Goal: Complete application form

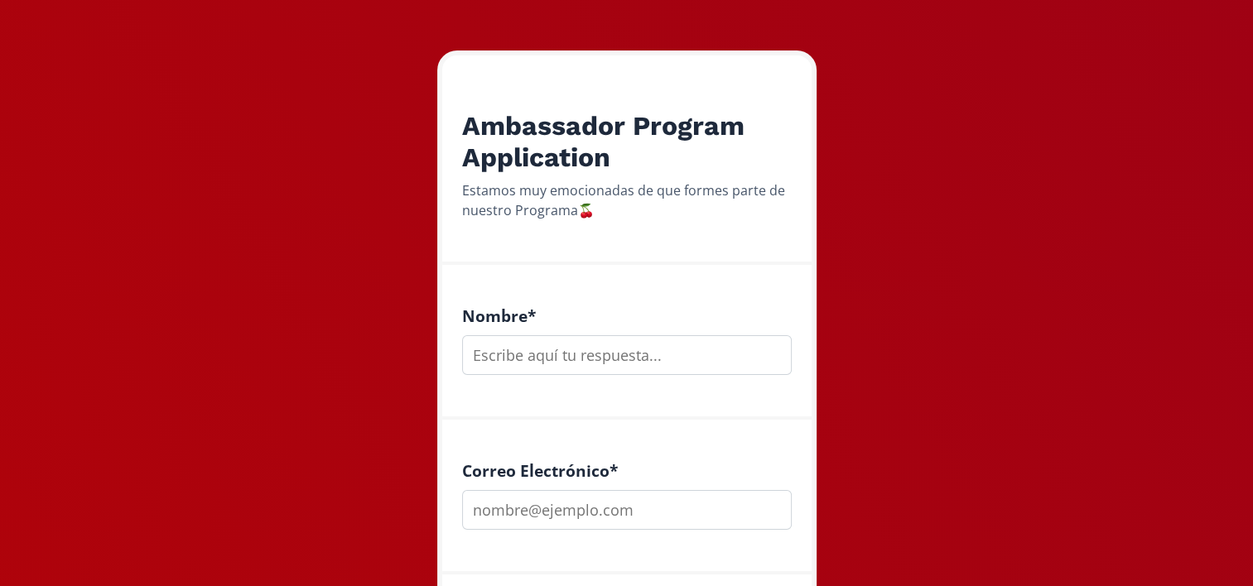
scroll to position [225, 0]
click at [527, 362] on input "text" at bounding box center [627, 355] width 330 height 40
type input "[PERSON_NAME]"
click at [497, 497] on input "email" at bounding box center [627, 509] width 330 height 40
type input "[EMAIL_ADDRESS][DOMAIN_NAME]"
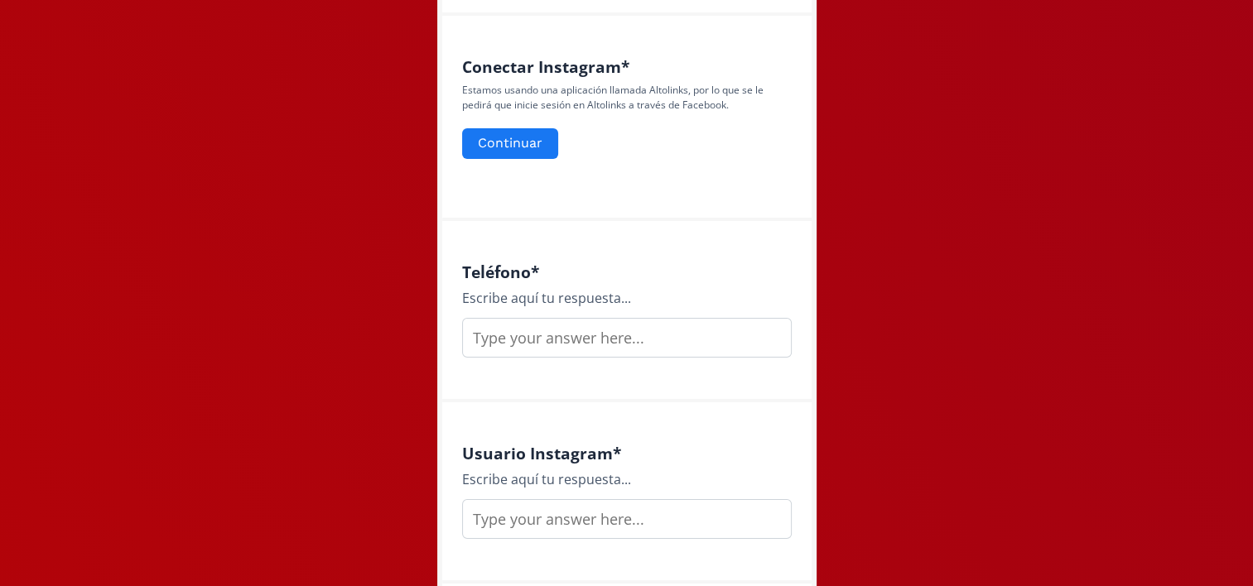
scroll to position [784, 0]
click at [533, 327] on input "text" at bounding box center [627, 337] width 330 height 40
type input "4422019492"
click at [513, 508] on input "text" at bounding box center [627, 519] width 330 height 40
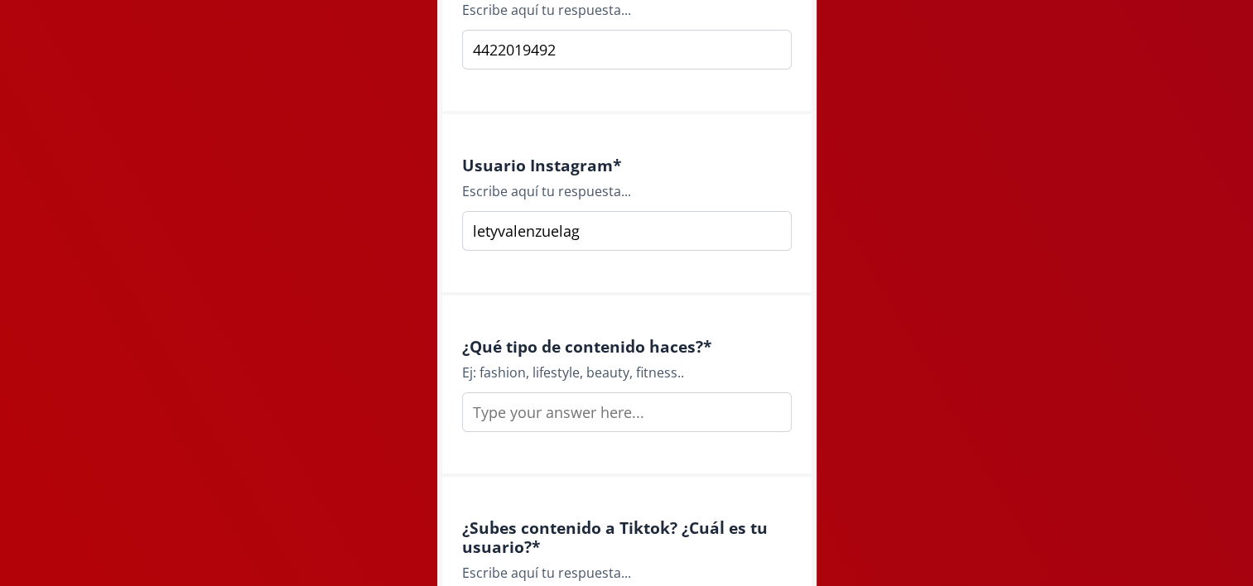
scroll to position [1073, 0]
type input "letyvalenzuelag"
click at [513, 407] on input "text" at bounding box center [627, 411] width 330 height 40
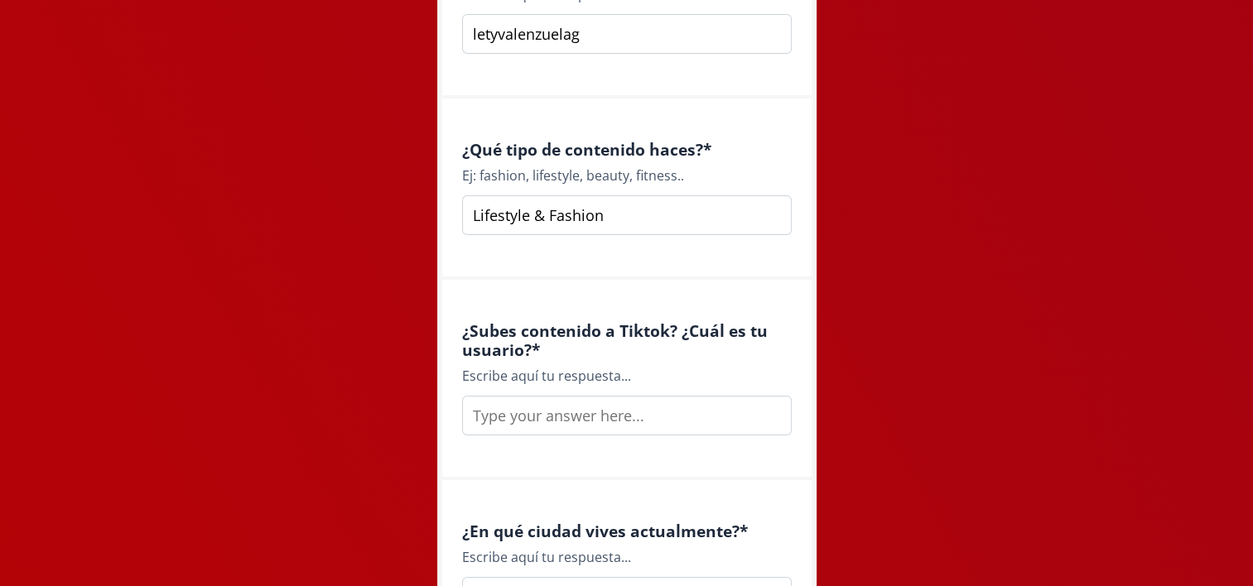
scroll to position [1289, 0]
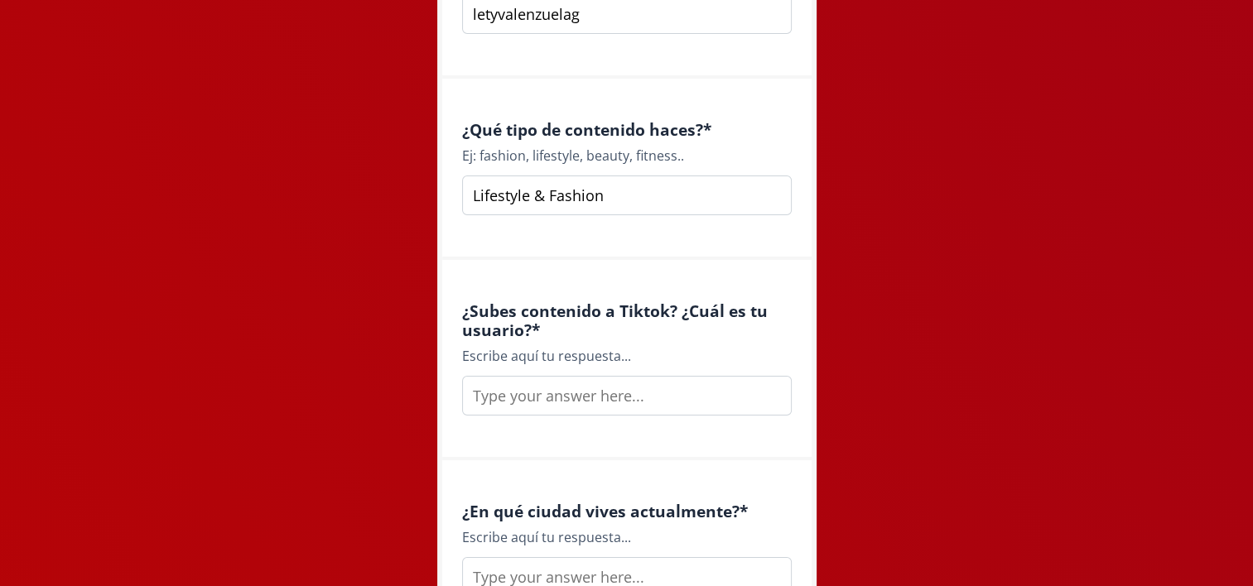
type input "Lifestyle & Fashion"
click at [517, 410] on input "text" at bounding box center [627, 396] width 330 height 40
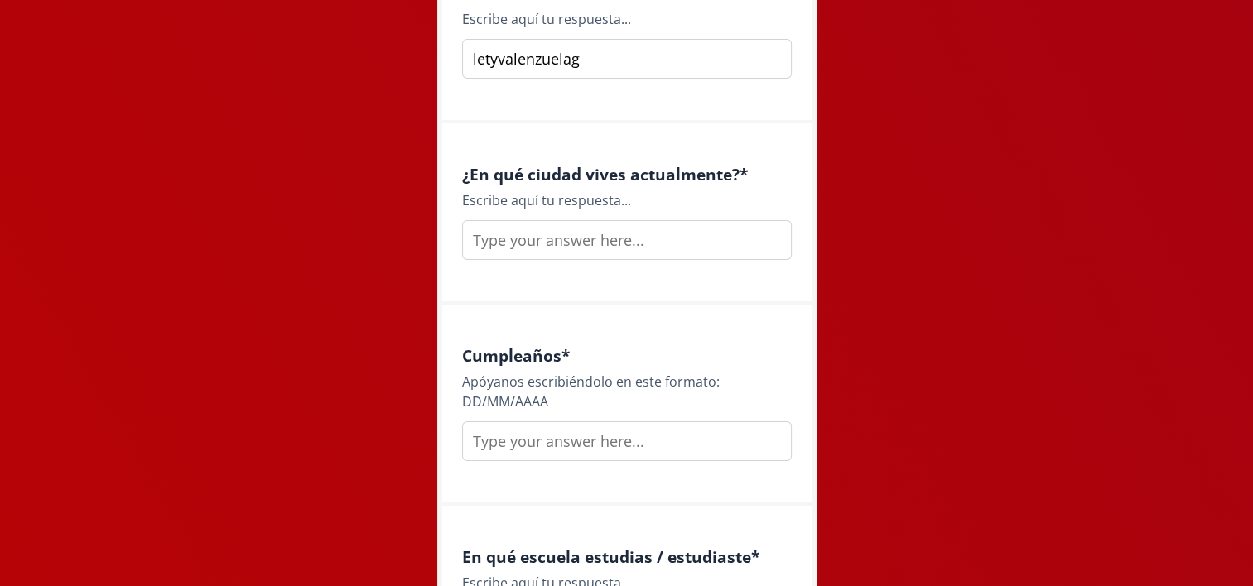
scroll to position [1647, 0]
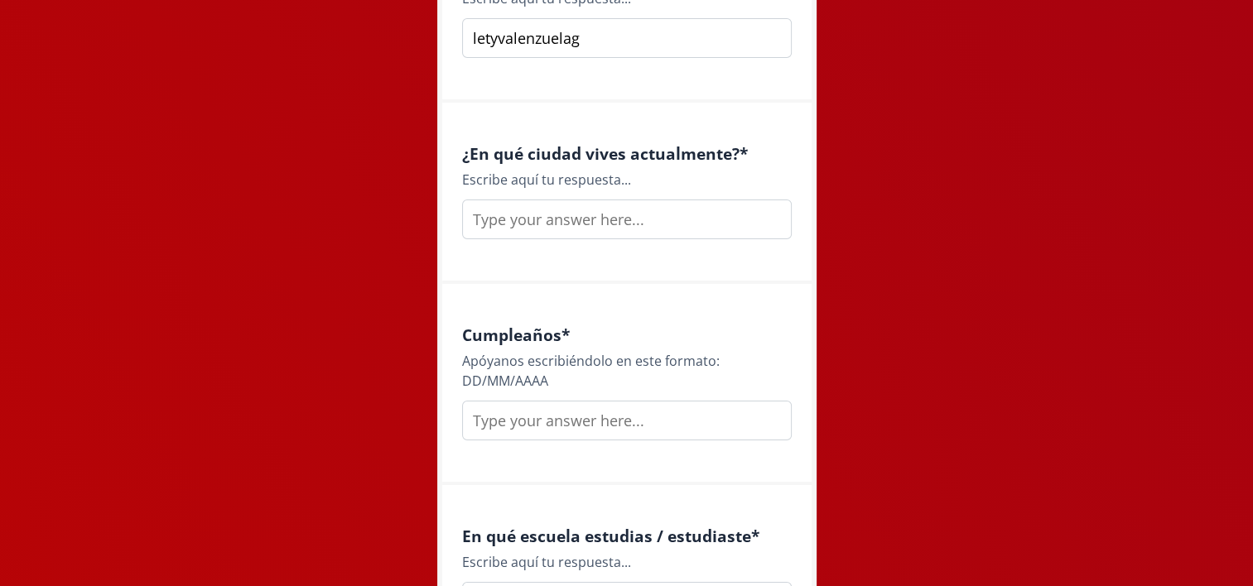
type input "letyvalenzuelag"
click at [520, 221] on input "text" at bounding box center [627, 220] width 330 height 40
type input "Querétaro"
click at [528, 410] on input "text" at bounding box center [627, 421] width 330 height 40
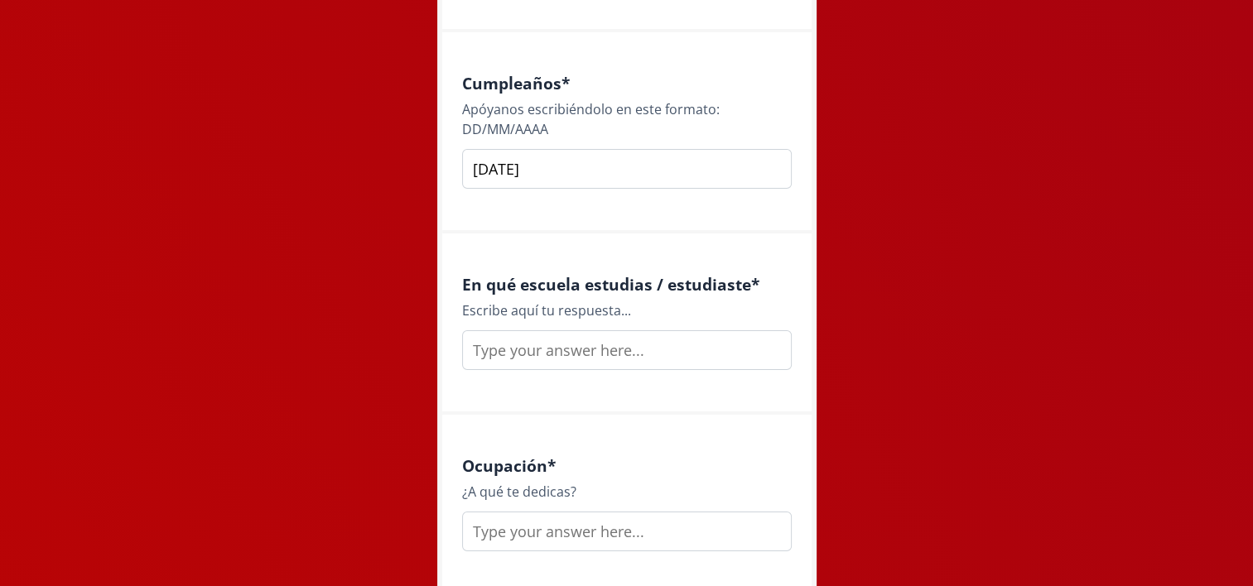
scroll to position [1903, 0]
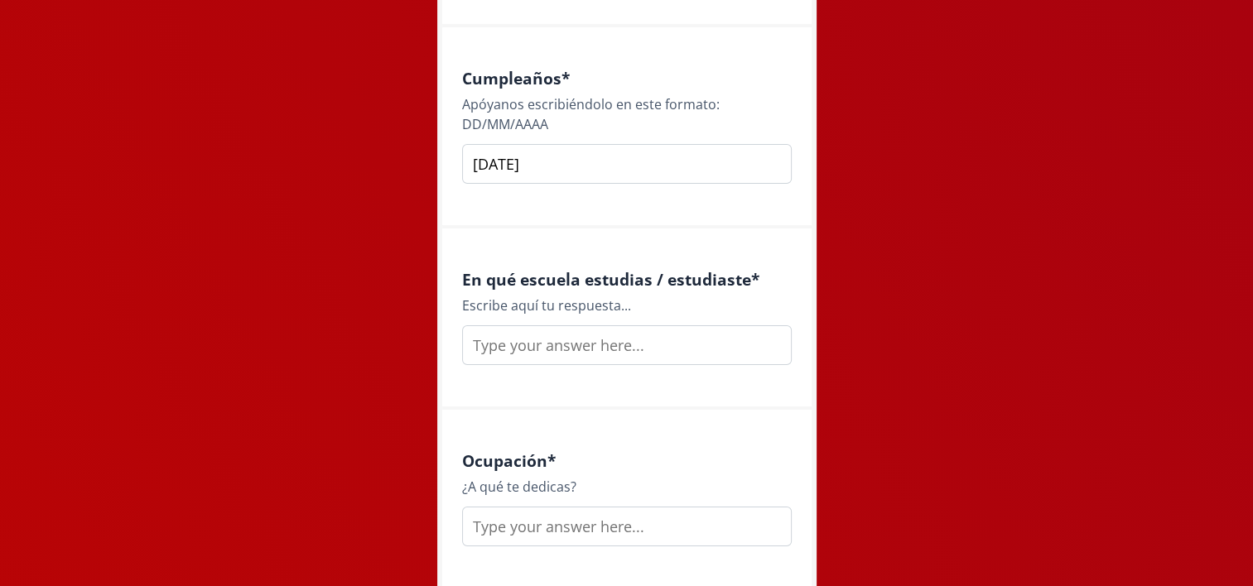
type input "[DATE]"
click at [518, 353] on input "text" at bounding box center [627, 345] width 330 height 40
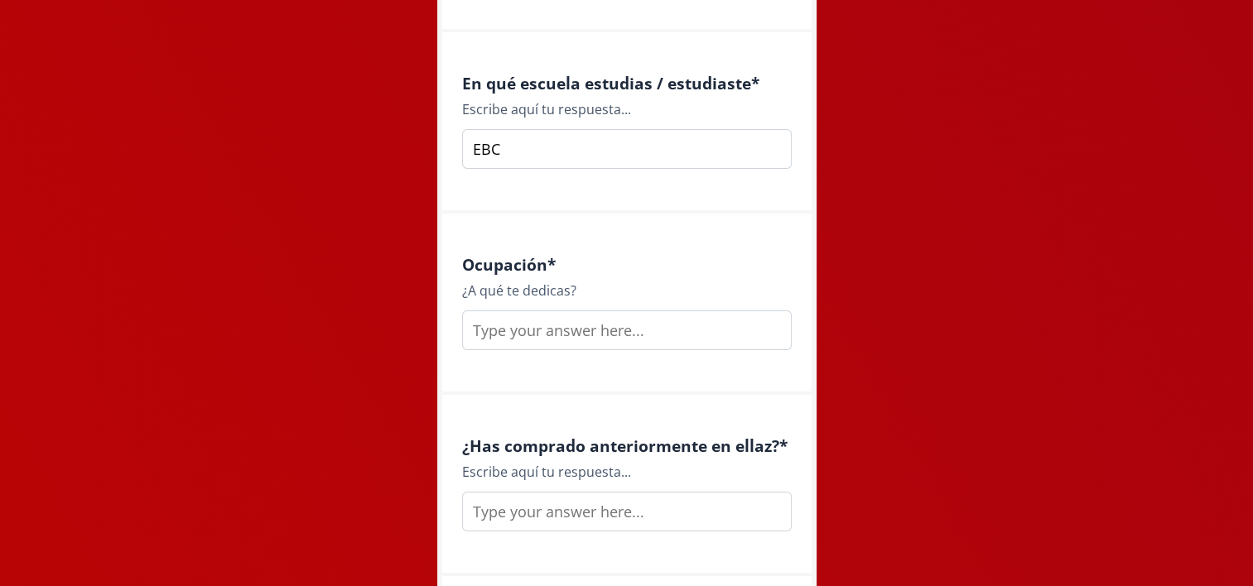
scroll to position [2099, 0]
type input "EBC"
click at [496, 327] on input "text" at bounding box center [627, 331] width 330 height 40
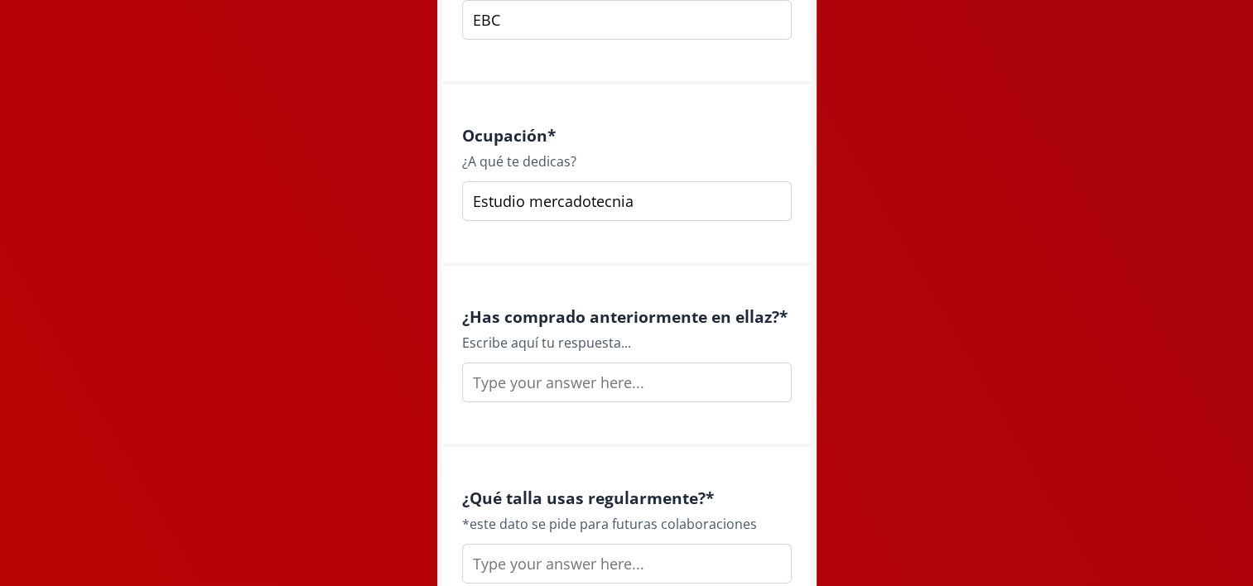
scroll to position [2241, 0]
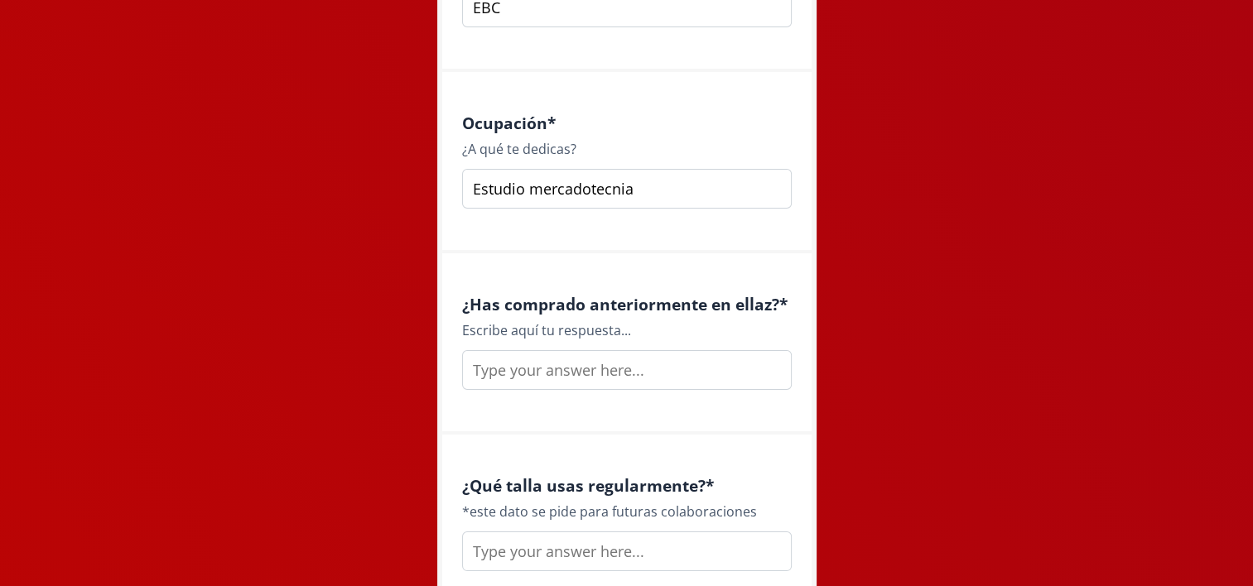
type input "Estudio mercadotecnia"
click at [504, 364] on input "text" at bounding box center [627, 370] width 330 height 40
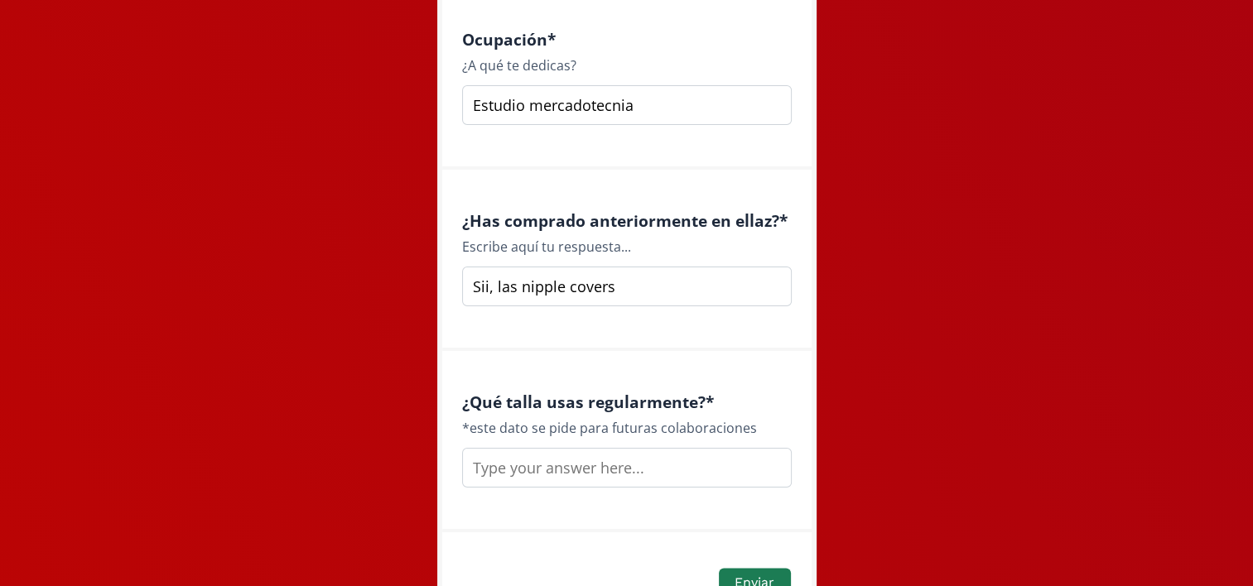
scroll to position [2346, 0]
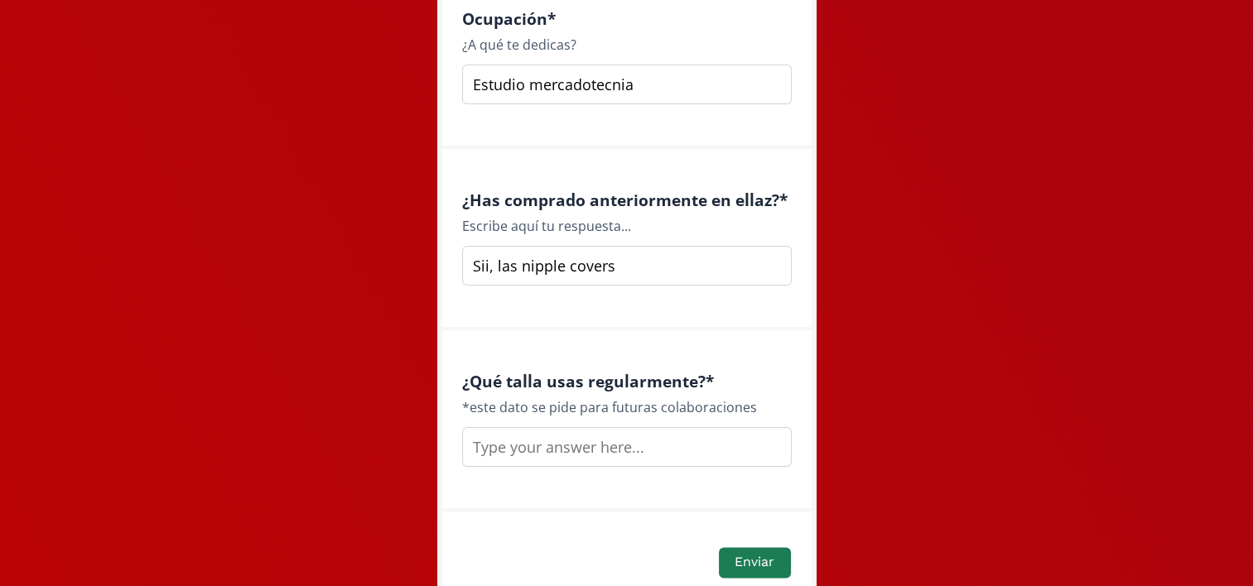
type input "Sii, las nipple covers"
click at [509, 454] on input "text" at bounding box center [627, 447] width 330 height 40
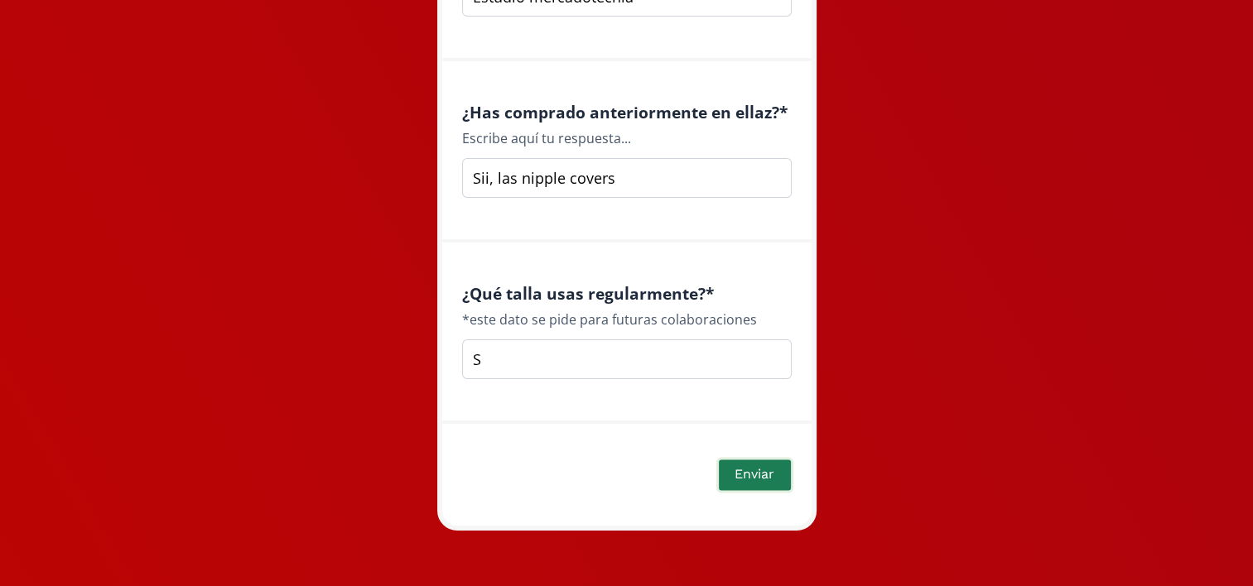
type input "S"
click at [762, 465] on button "Enviar" at bounding box center [754, 475] width 76 height 36
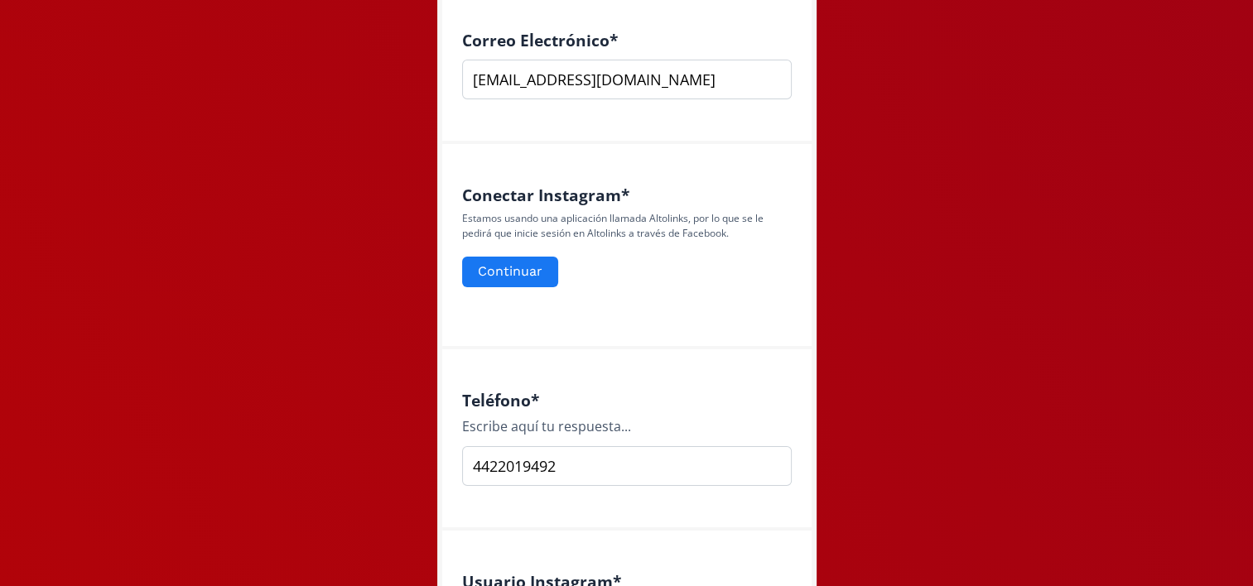
scroll to position [654, 0]
click at [514, 268] on button "Continuar" at bounding box center [510, 273] width 101 height 36
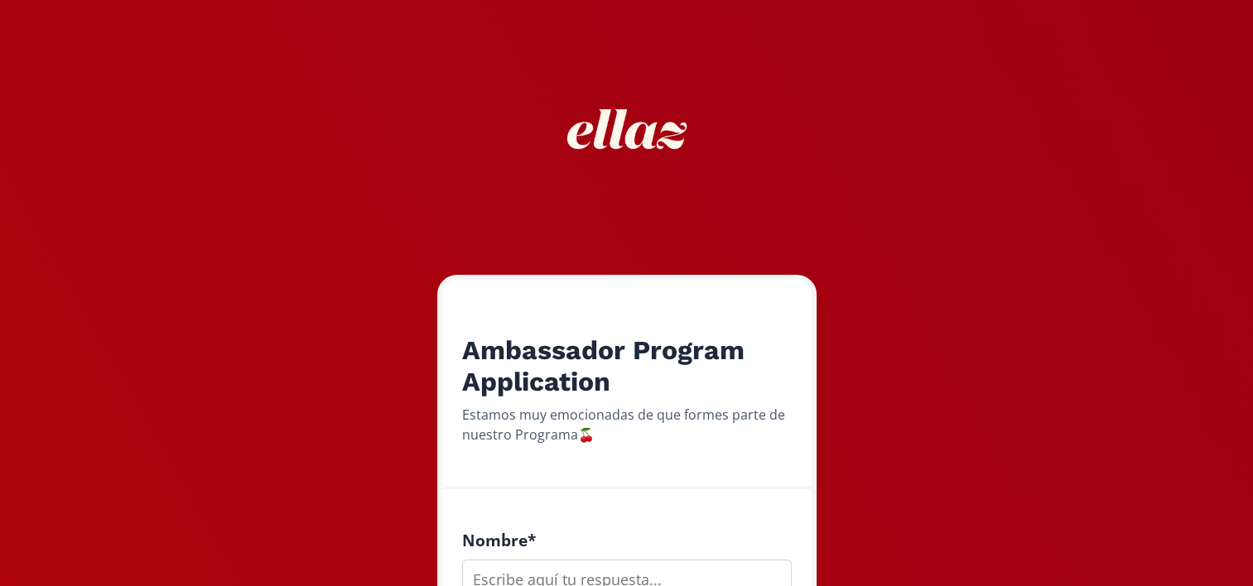
scroll to position [238, 0]
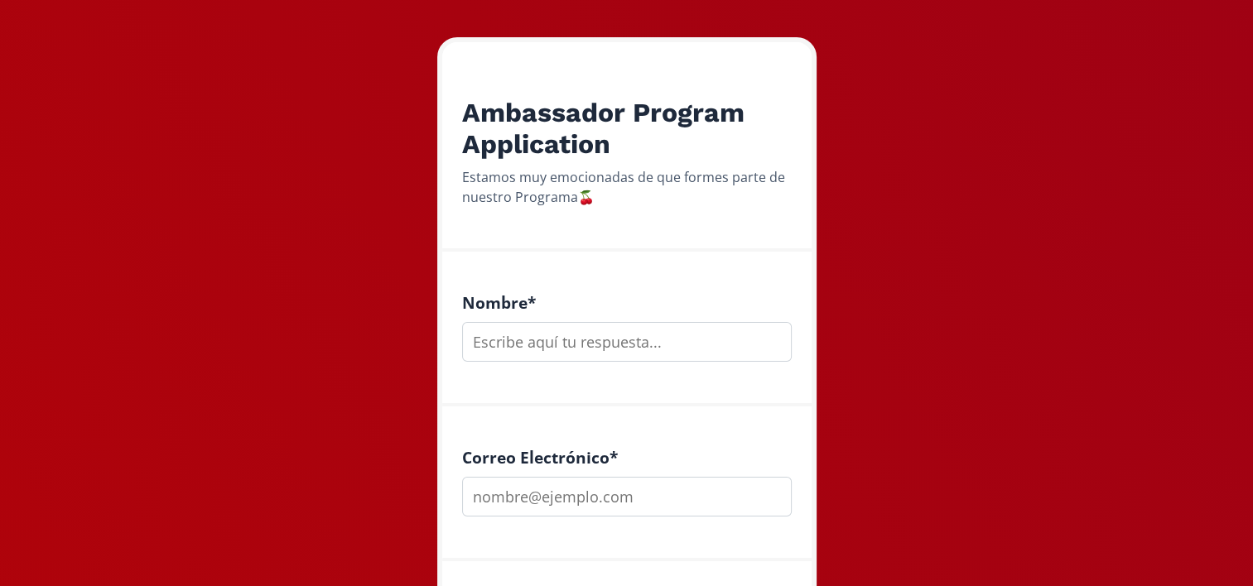
click at [523, 340] on input "text" at bounding box center [627, 342] width 330 height 40
type input "[PERSON_NAME]"
click at [510, 494] on input "email" at bounding box center [627, 497] width 330 height 40
type input "[EMAIL_ADDRESS][DOMAIN_NAME]"
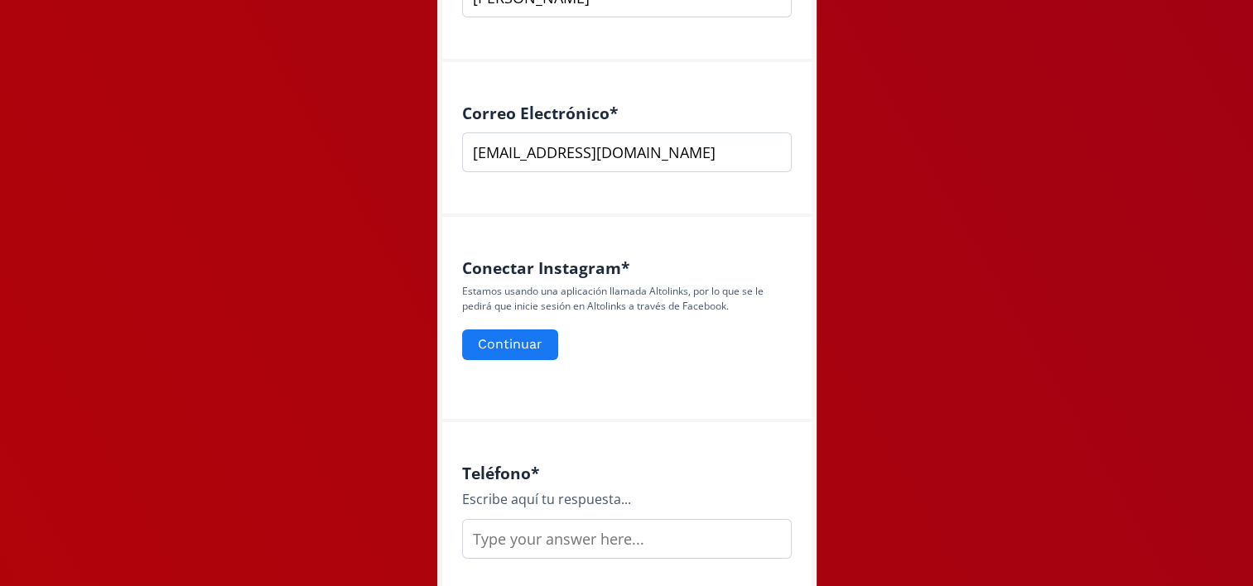
scroll to position [583, 0]
click at [513, 537] on input "text" at bounding box center [627, 538] width 330 height 40
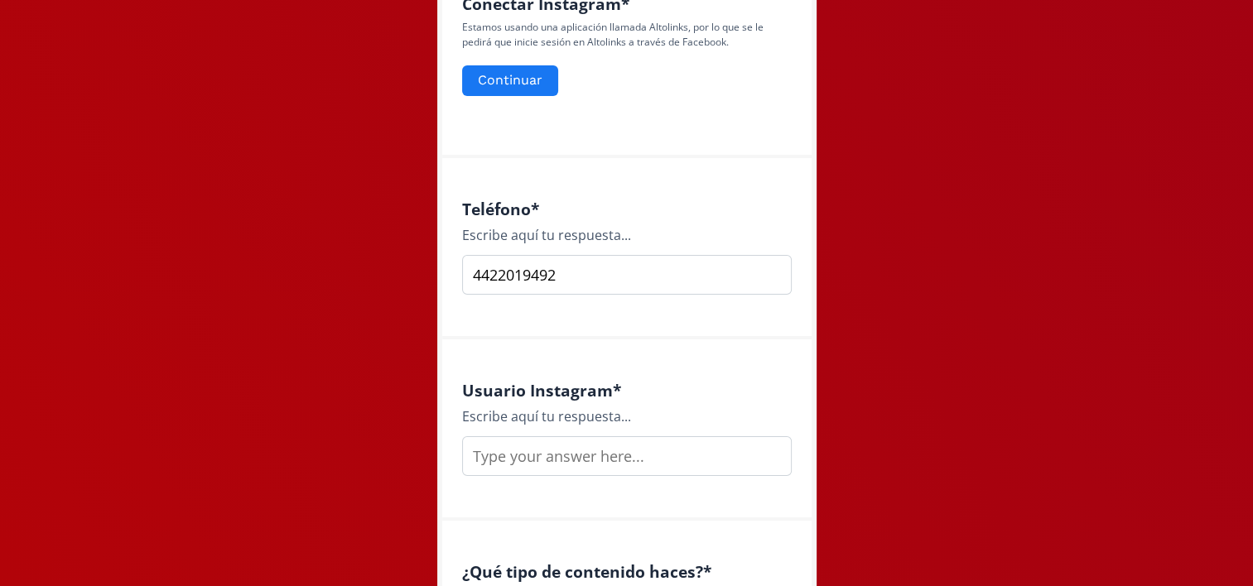
scroll to position [851, 0]
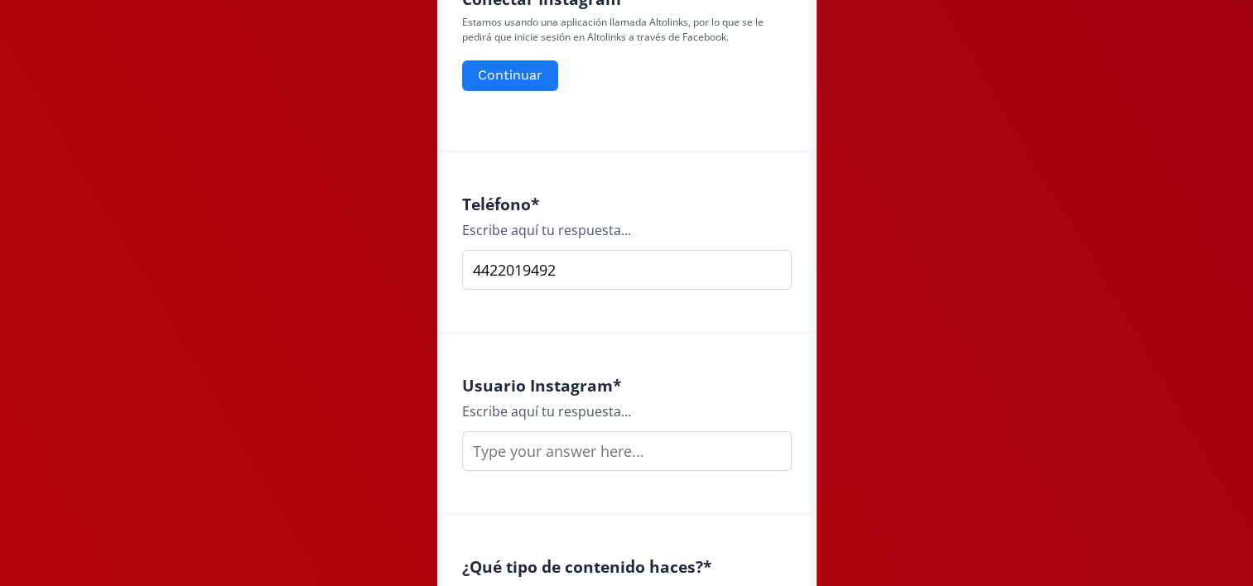
type input "4422019492"
click at [513, 451] on input "text" at bounding box center [627, 452] width 330 height 40
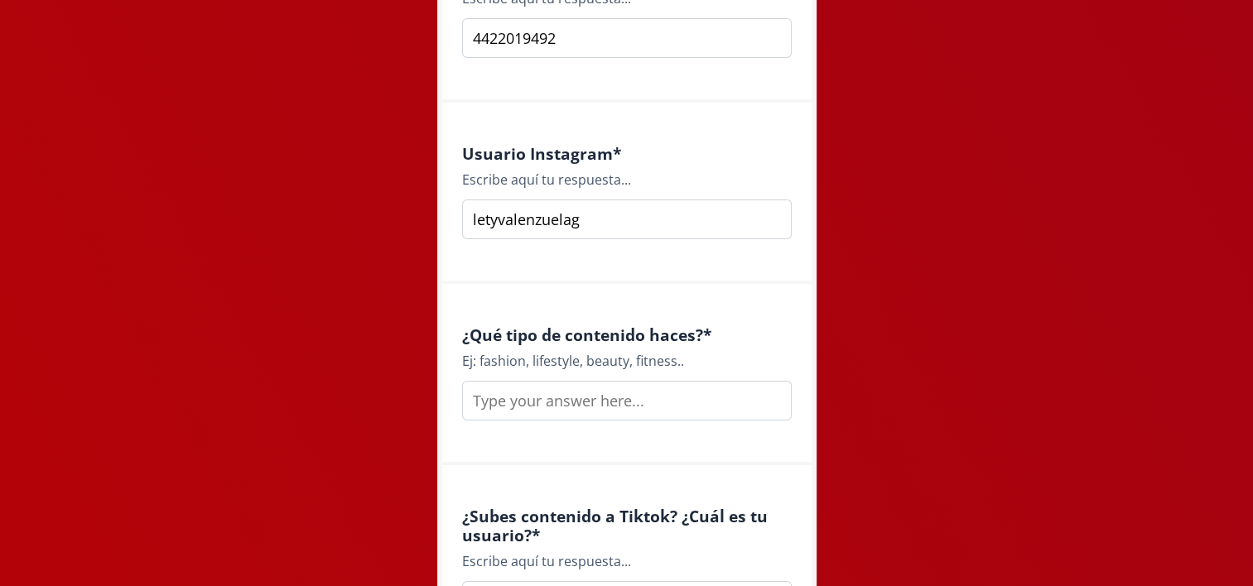
scroll to position [1106, 0]
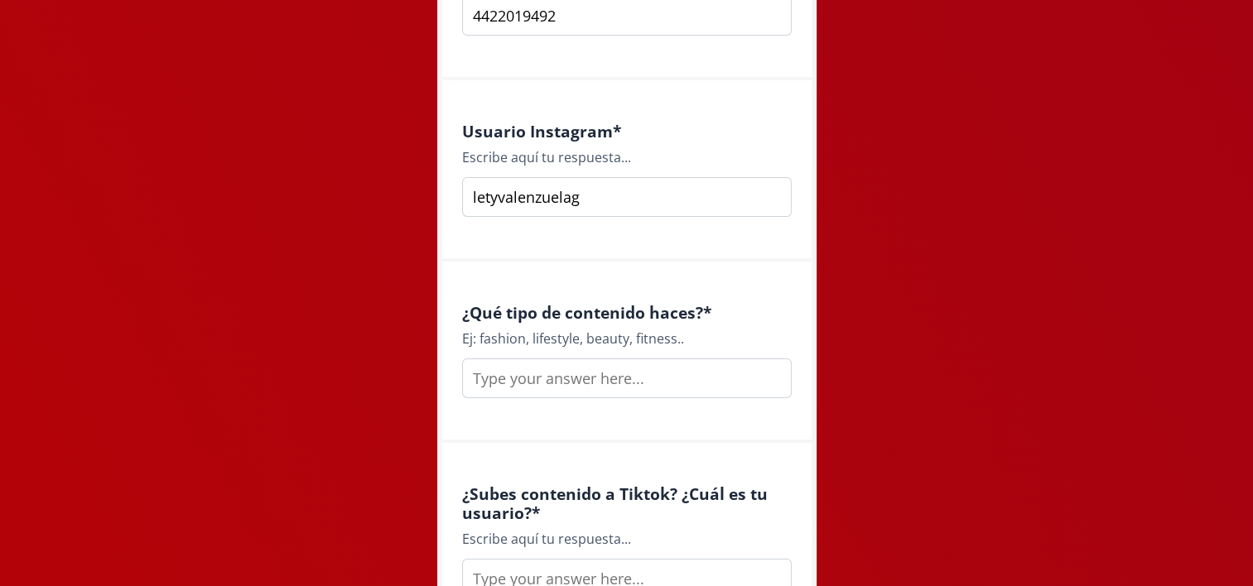
type input "letyvalenzuelag"
click at [490, 384] on input "text" at bounding box center [627, 379] width 330 height 40
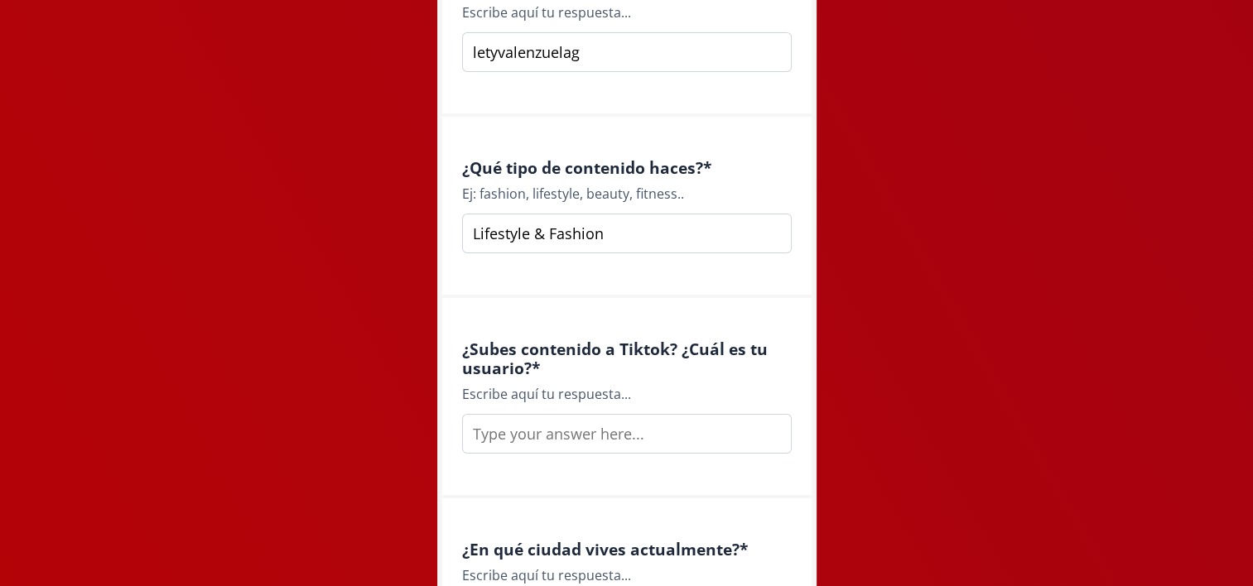
scroll to position [1258, 0]
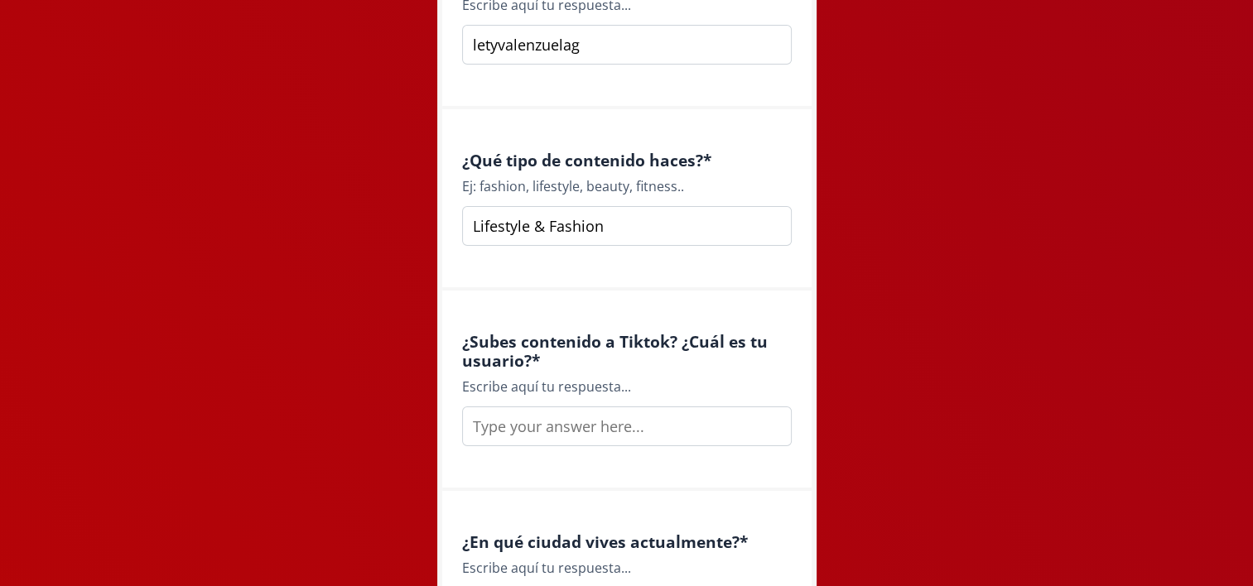
type input "Lifestyle & Fashion"
click at [494, 432] on input "text" at bounding box center [627, 427] width 330 height 40
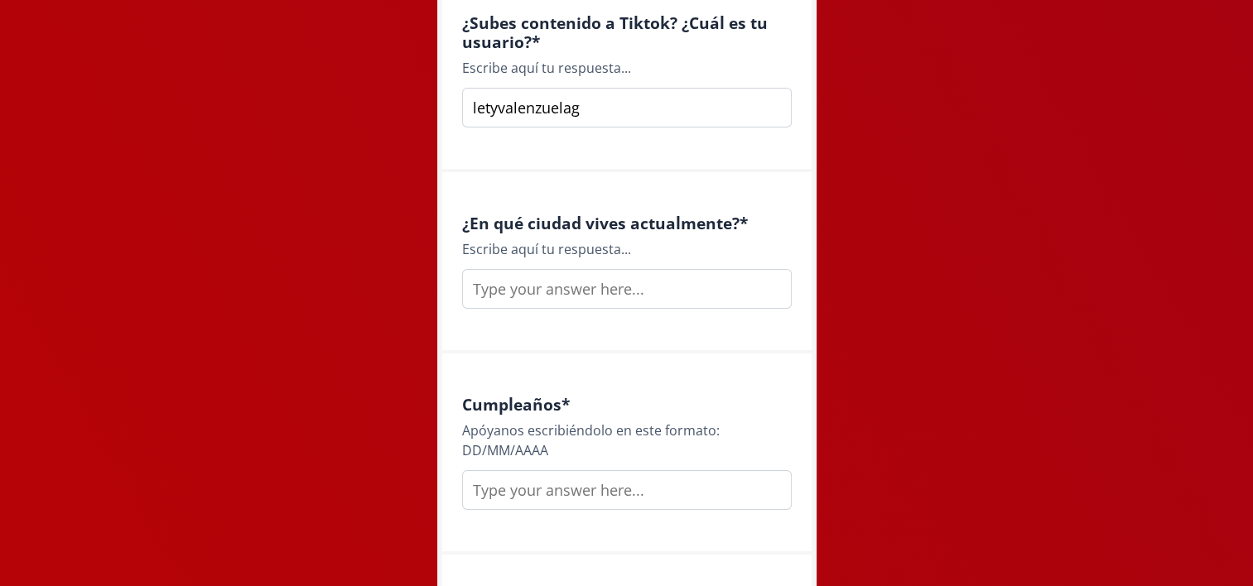
scroll to position [1586, 0]
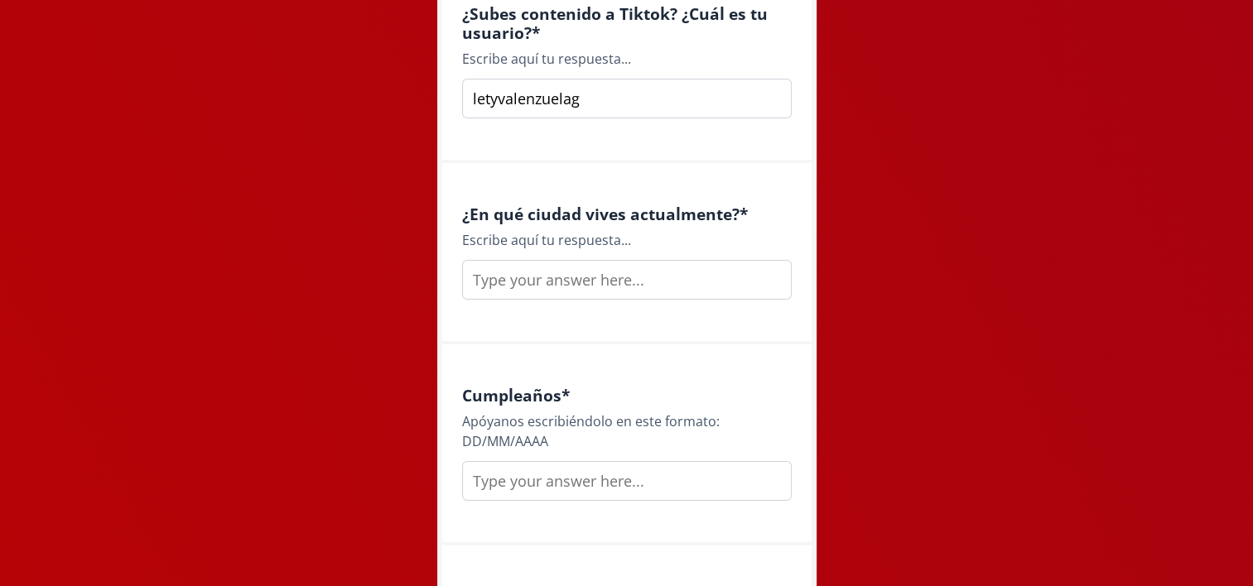
type input "letyvalenzuelag"
click at [534, 278] on input "text" at bounding box center [627, 280] width 330 height 40
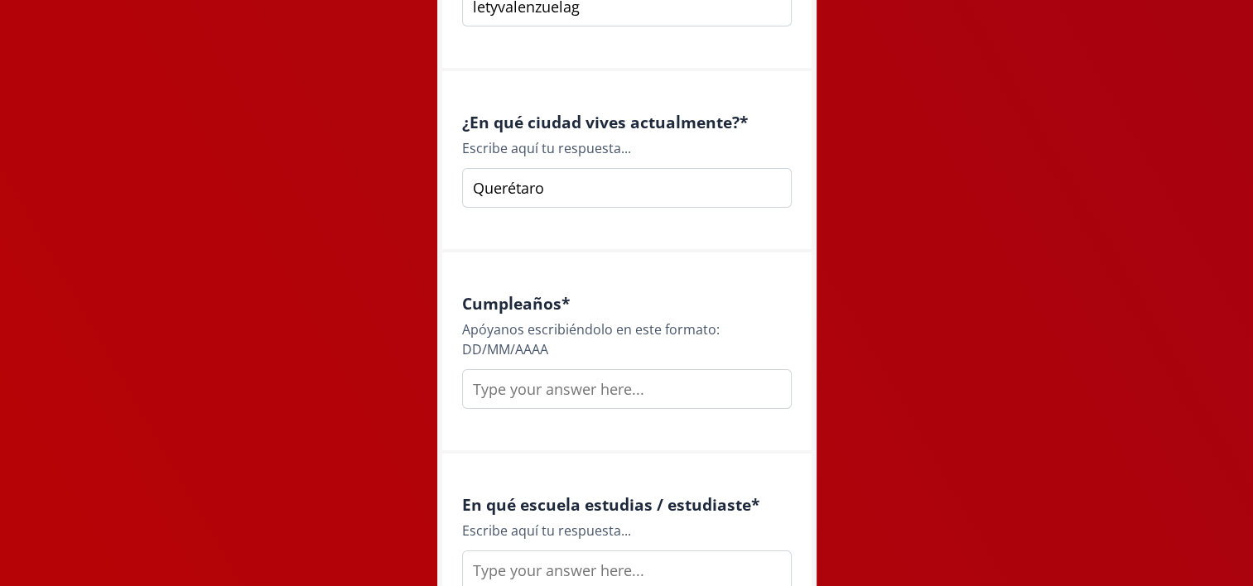
scroll to position [1679, 0]
type input "Querétaro"
click at [498, 381] on input "text" at bounding box center [627, 389] width 330 height 40
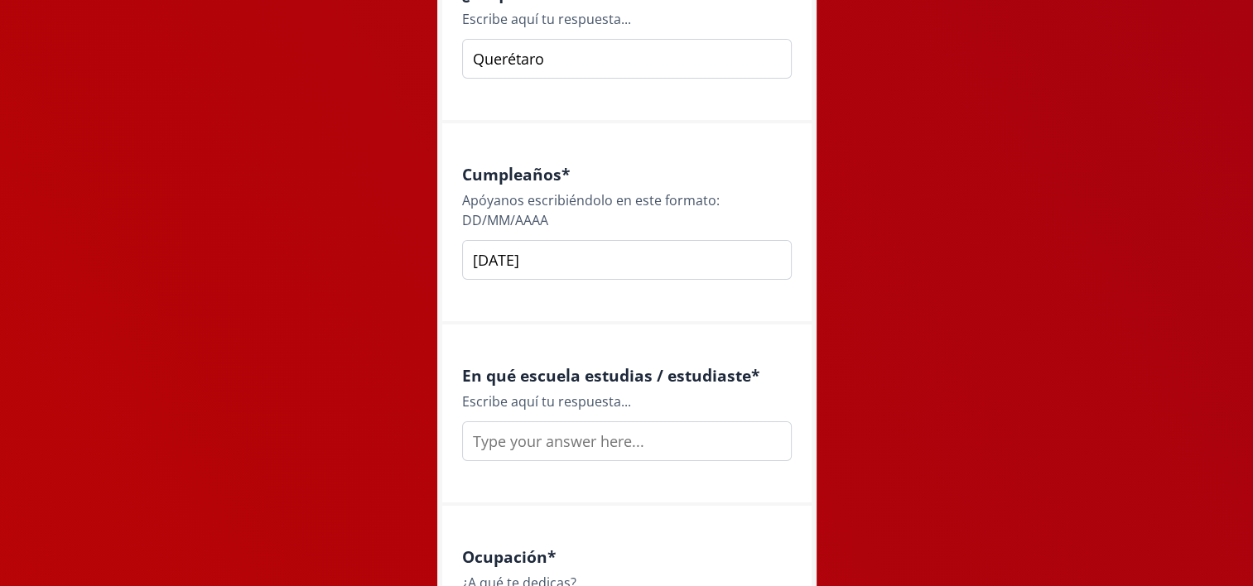
scroll to position [1808, 0]
type input "[DATE]"
click at [533, 446] on input "text" at bounding box center [627, 441] width 330 height 40
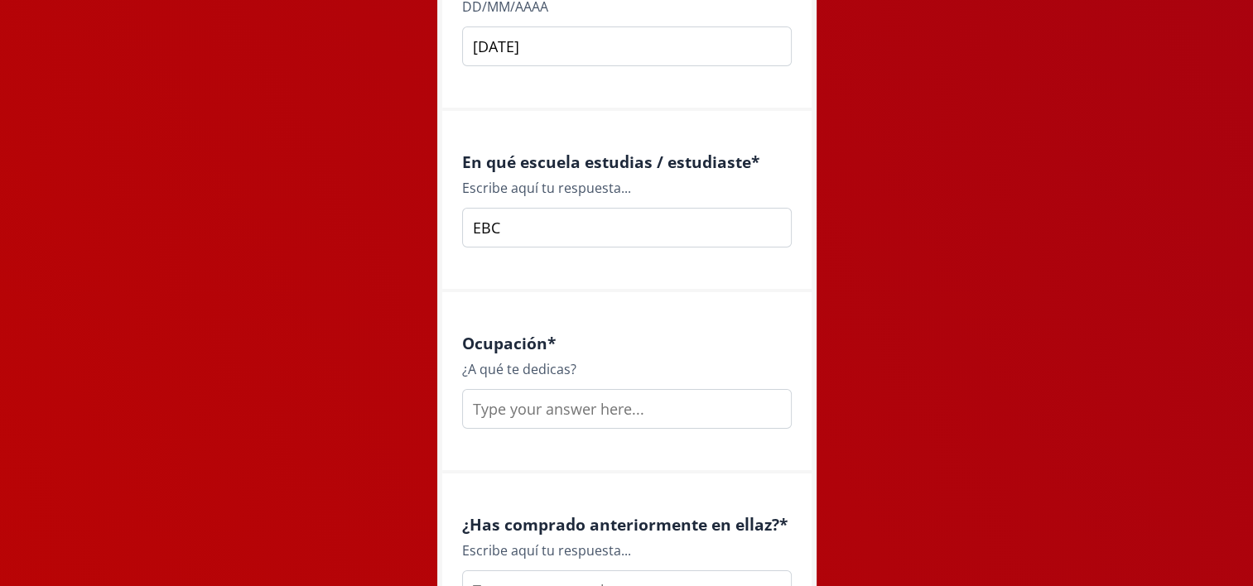
scroll to position [2112, 0]
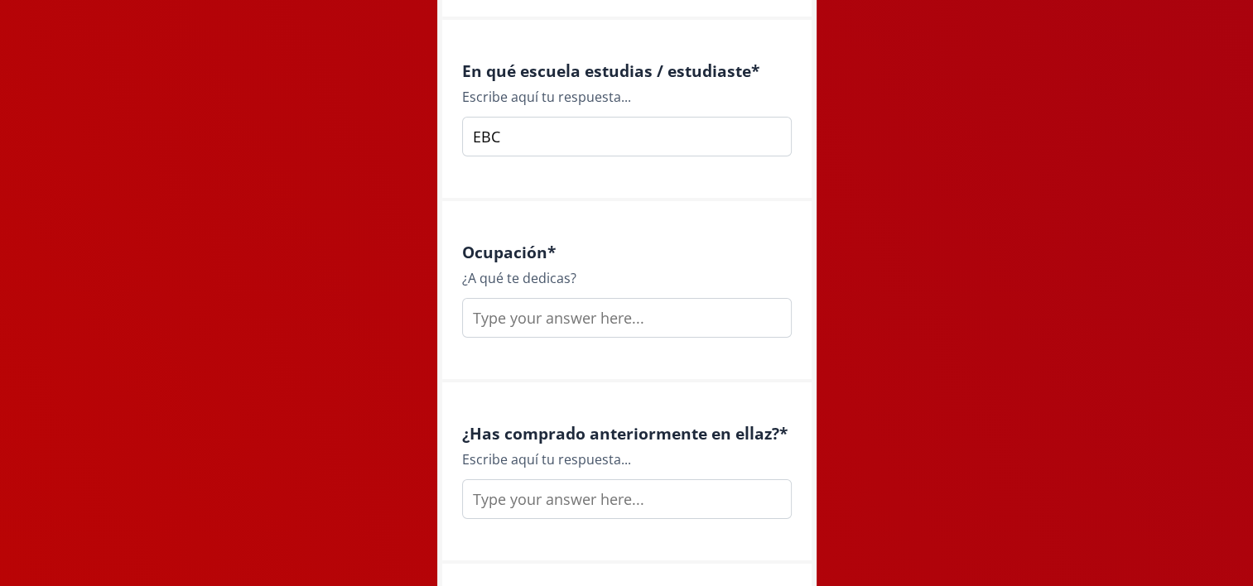
type input "EBC"
click at [499, 326] on input "text" at bounding box center [627, 318] width 330 height 40
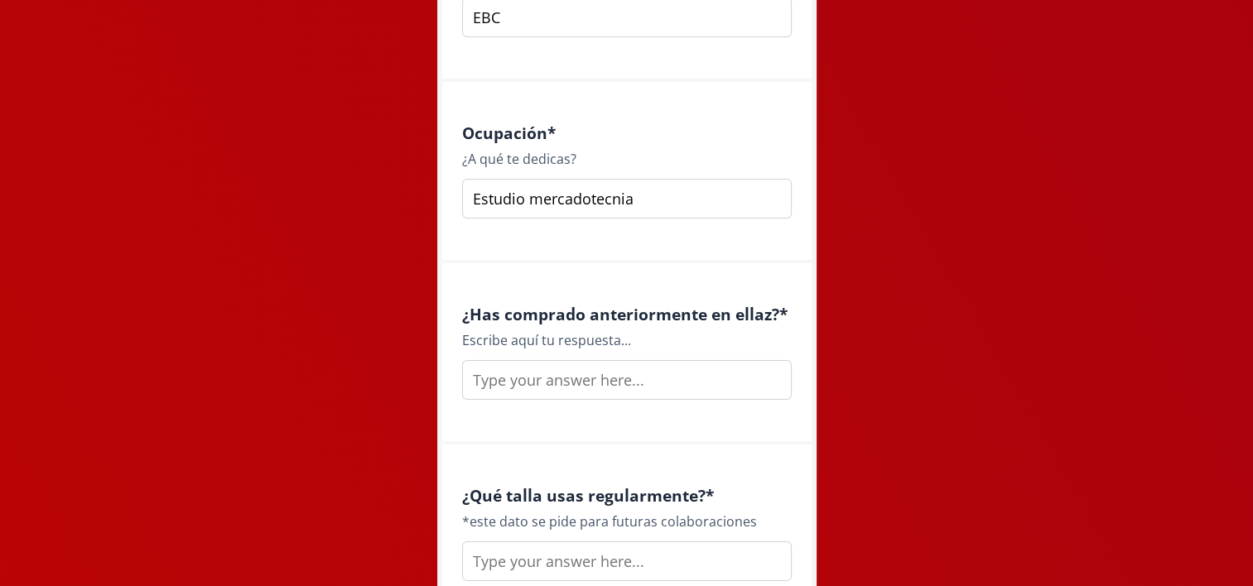
scroll to position [2232, 0]
type input "Estudio mercadotecnia"
click at [515, 388] on input "text" at bounding box center [627, 379] width 330 height 40
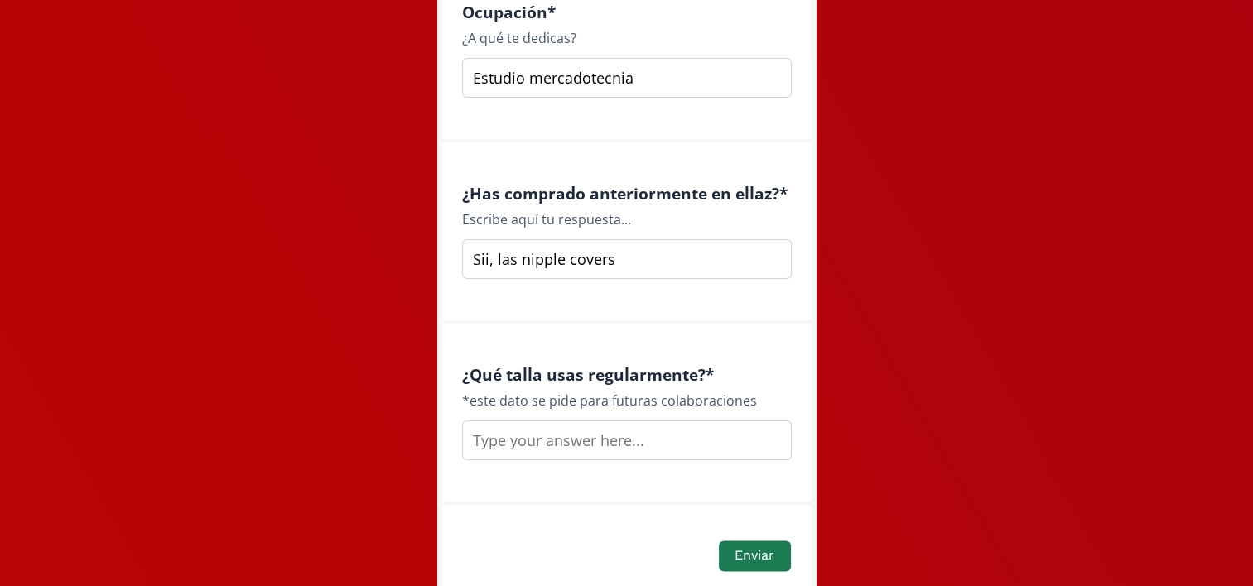
scroll to position [2352, 0]
type input "Sii, las nipple covers"
click at [485, 437] on input "text" at bounding box center [627, 441] width 330 height 40
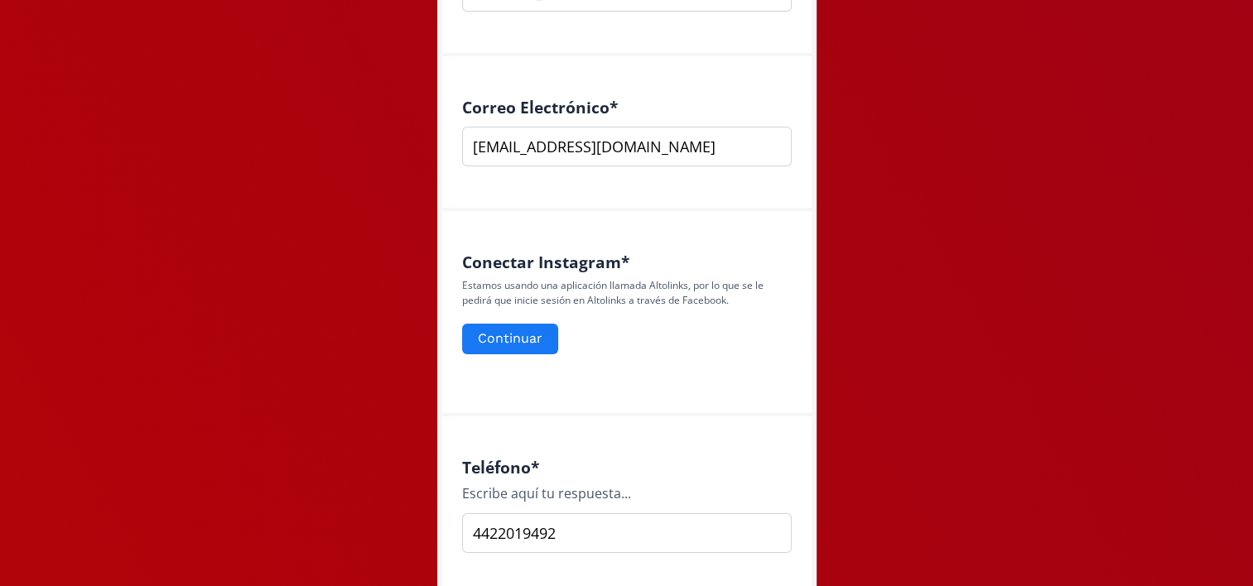
scroll to position [586, 0]
type input "S"
click at [509, 338] on button "Continuar" at bounding box center [510, 342] width 101 height 36
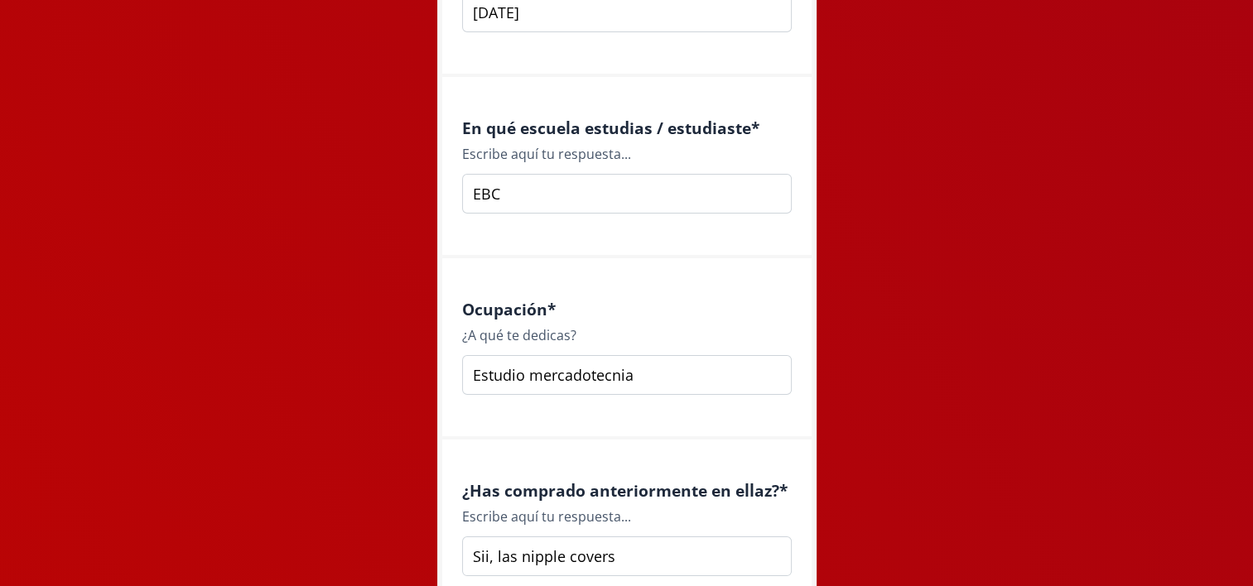
scroll to position [2112, 0]
click at [513, 190] on input "EBC" at bounding box center [627, 192] width 330 height 40
type input "E"
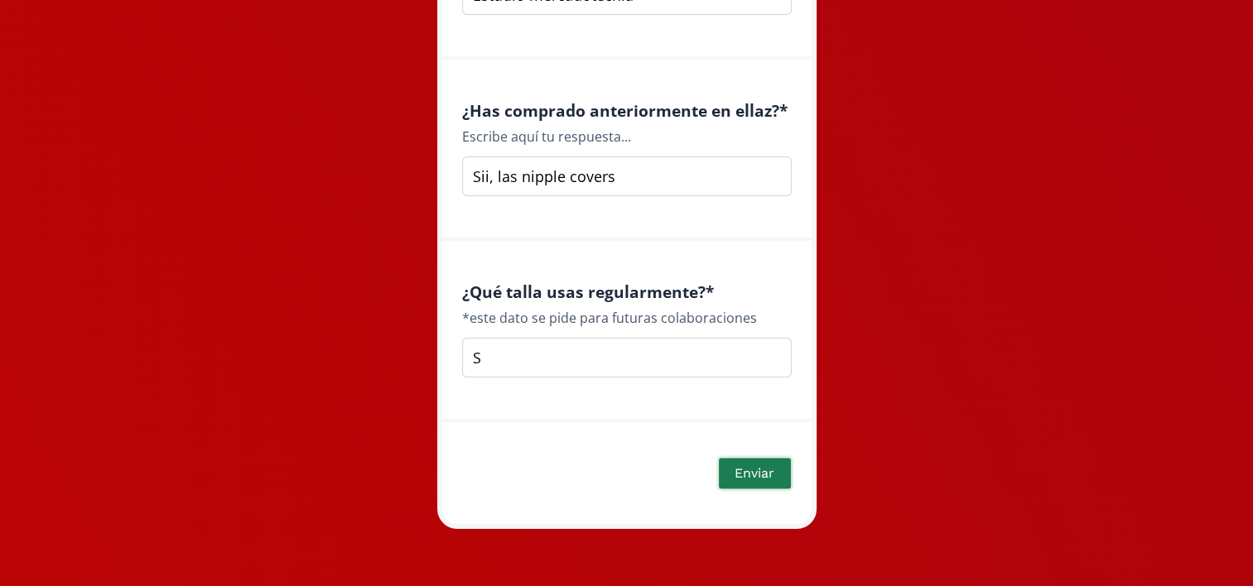
scroll to position [2489, 0]
type input "Escuela Bancaria Comercial (EBC)"
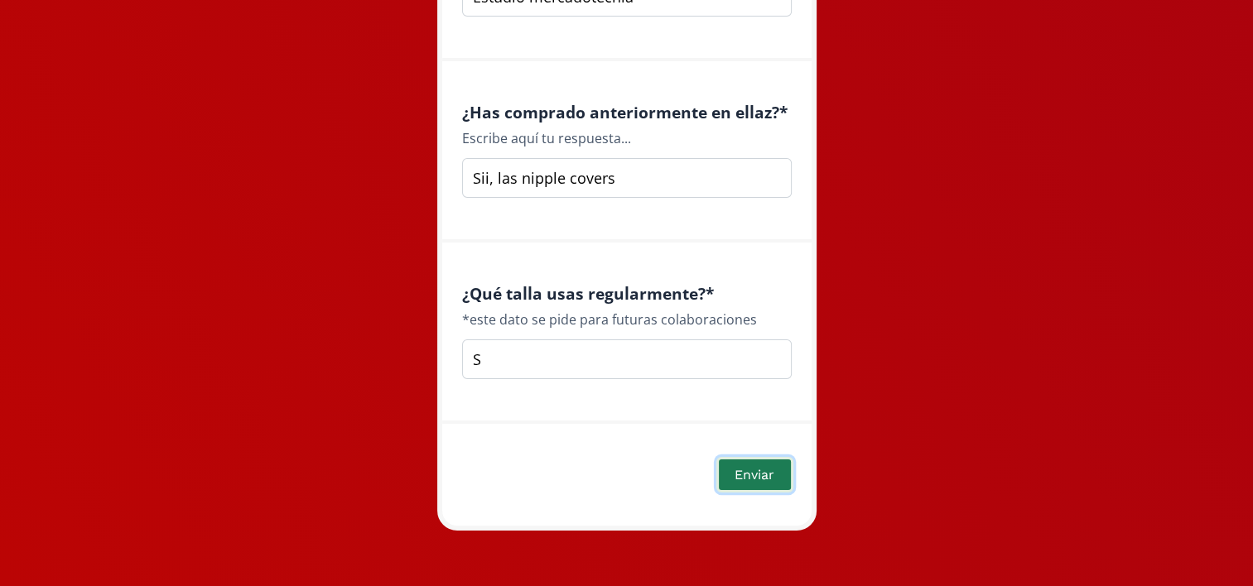
click at [745, 474] on button "Enviar" at bounding box center [754, 475] width 76 height 36
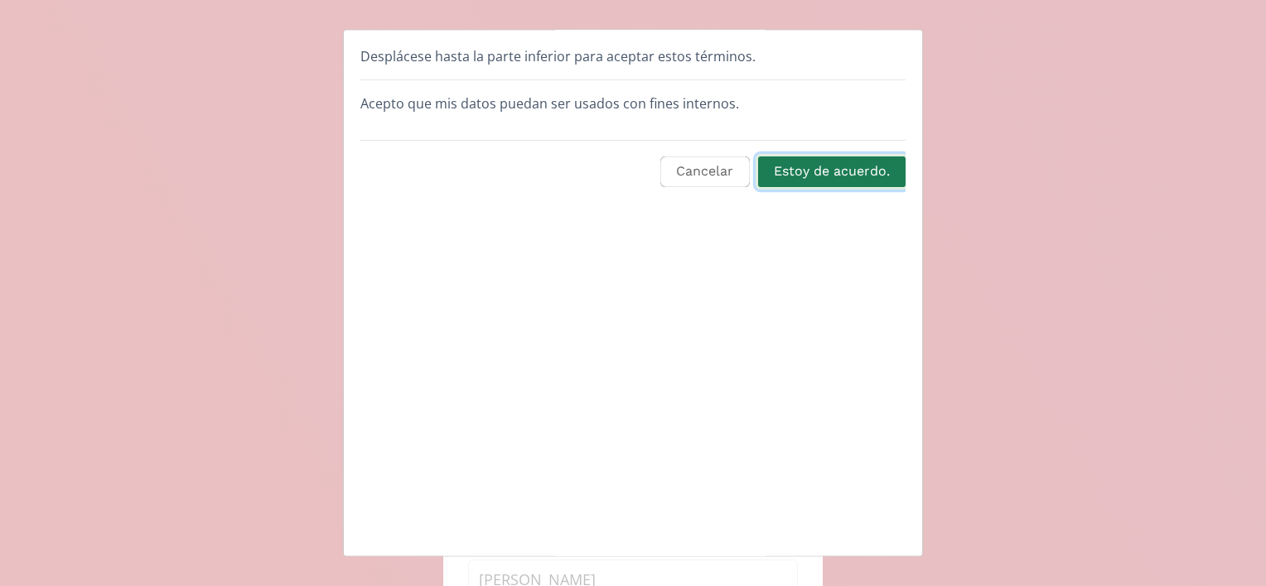
click at [841, 171] on button "Estoy de acuerdo." at bounding box center [831, 172] width 152 height 36
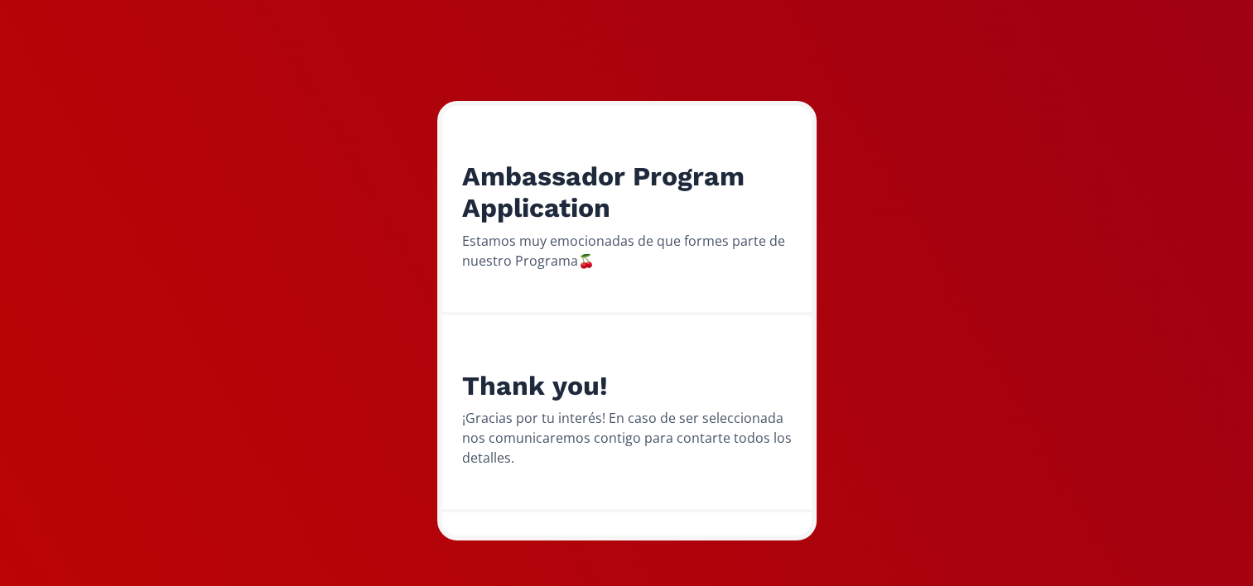
scroll to position [186, 0]
